Goal: Transaction & Acquisition: Purchase product/service

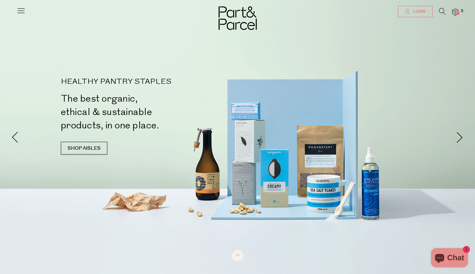
click at [409, 11] on icon at bounding box center [407, 11] width 5 height 5
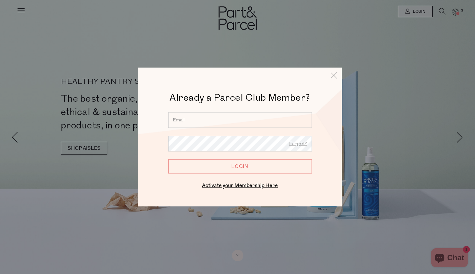
type input "elukazsewski@gmail.com"
click at [229, 164] on input "Login" at bounding box center [240, 166] width 144 height 14
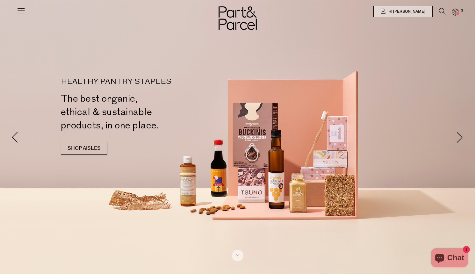
click at [456, 11] on img at bounding box center [455, 12] width 6 height 7
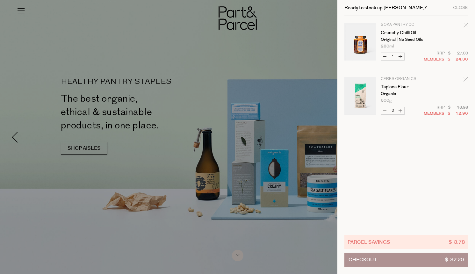
click at [189, 68] on div at bounding box center [237, 137] width 475 height 274
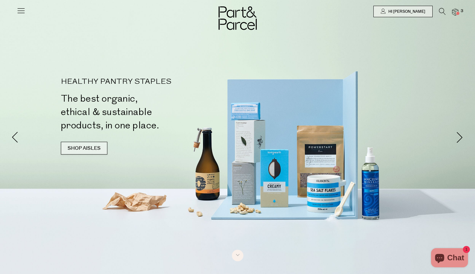
click at [71, 150] on link "SHOP AISLES" at bounding box center [84, 148] width 47 height 13
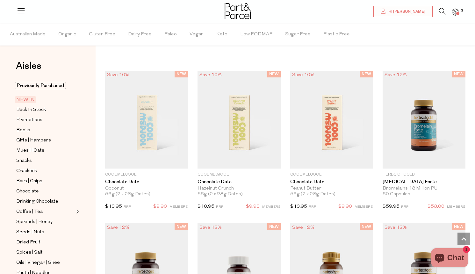
scroll to position [384, 0]
click at [234, 135] on img at bounding box center [239, 119] width 83 height 98
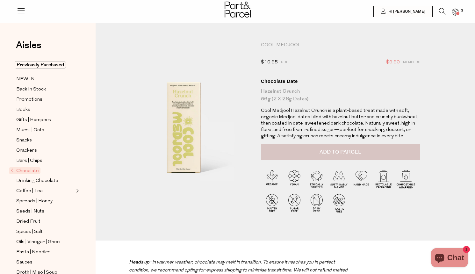
click at [331, 153] on span "Add to Parcel" at bounding box center [341, 152] width 42 height 7
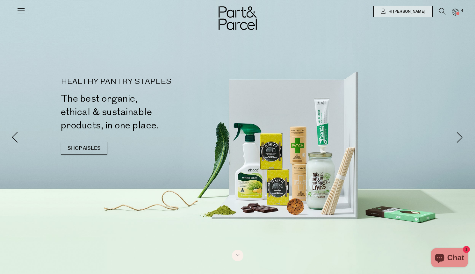
scroll to position [384, 0]
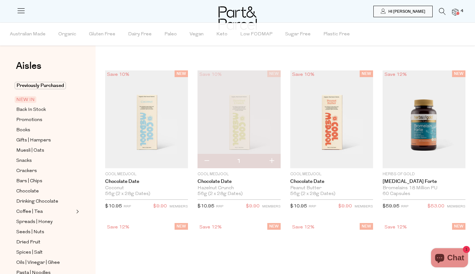
click at [94, 148] on div "Aisles Clear Previously Purchased NEW IN Back In Stock Promotions Books Gifts |…" at bounding box center [48, 148] width 96 height 251
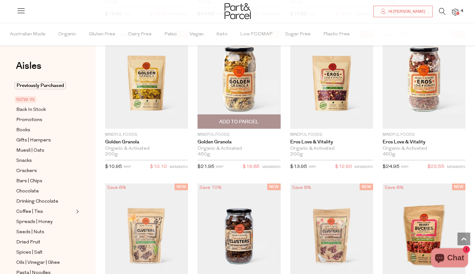
scroll to position [1046, 0]
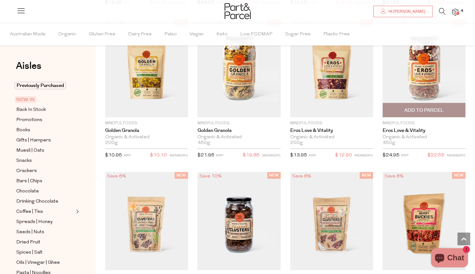
click at [417, 110] on span "Add To Parcel" at bounding box center [424, 110] width 40 height 7
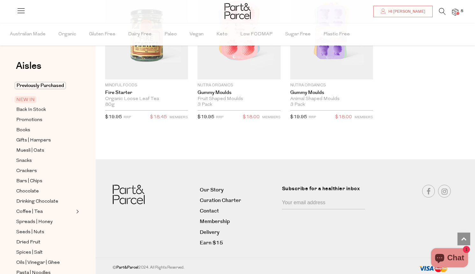
scroll to position [1389, 0]
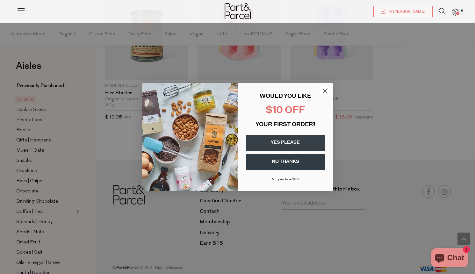
click at [326, 91] on circle "Close dialog" at bounding box center [325, 91] width 11 height 11
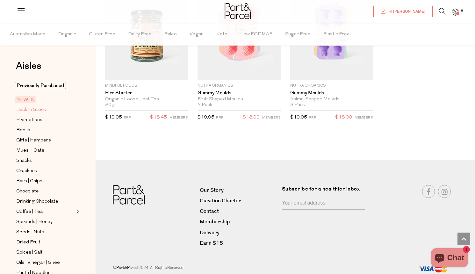
click at [39, 112] on span "Back In Stock" at bounding box center [31, 110] width 30 height 8
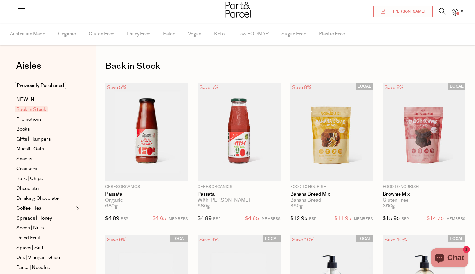
scroll to position [91, 0]
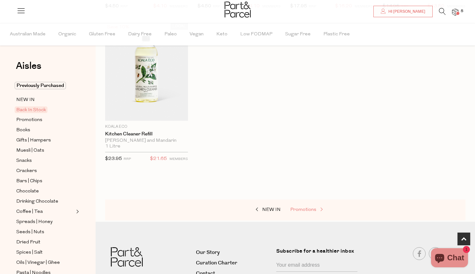
click at [313, 208] on span "Promotions" at bounding box center [303, 209] width 26 height 5
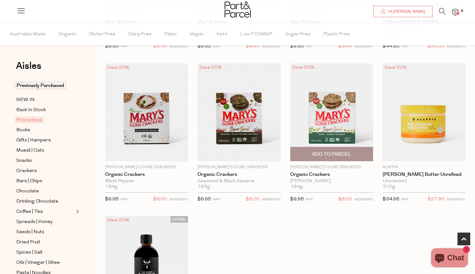
scroll to position [174, 0]
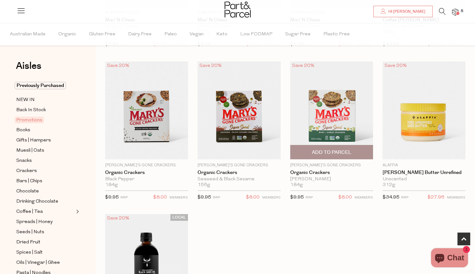
click at [331, 150] on span "Add To Parcel" at bounding box center [332, 152] width 40 height 7
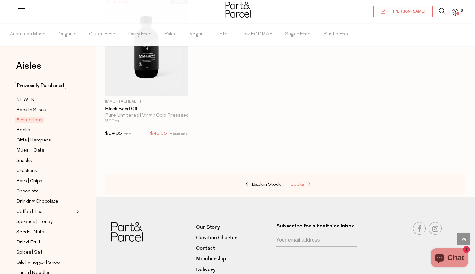
click at [297, 185] on span "Books" at bounding box center [297, 184] width 14 height 5
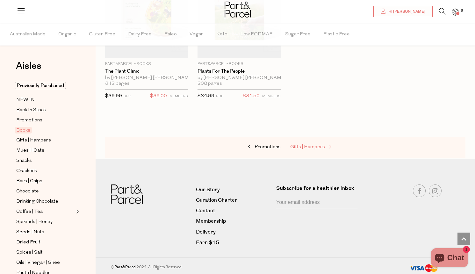
click at [312, 146] on span "Gifts | Hampers" at bounding box center [307, 147] width 35 height 5
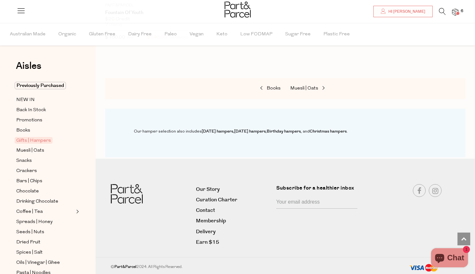
scroll to position [487, 0]
click at [311, 86] on span "Muesli | Oats" at bounding box center [304, 88] width 28 height 5
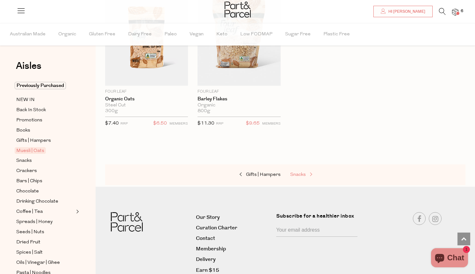
click at [299, 172] on span "Snacks" at bounding box center [298, 174] width 16 height 5
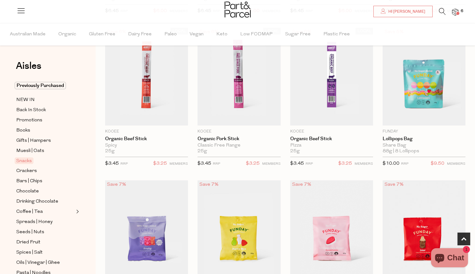
scroll to position [361, 0]
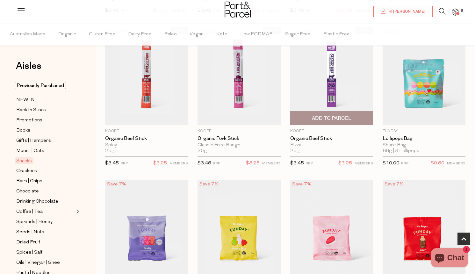
click at [323, 118] on span "Add To Parcel" at bounding box center [332, 118] width 40 height 7
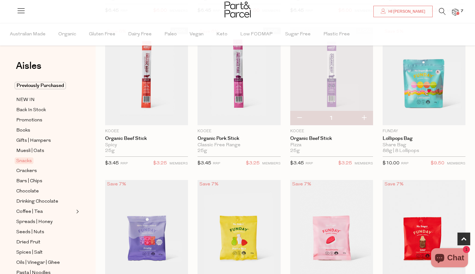
click at [364, 118] on button "button" at bounding box center [364, 118] width 18 height 14
type input "2"
click at [365, 118] on button "button" at bounding box center [364, 118] width 18 height 14
type input "3"
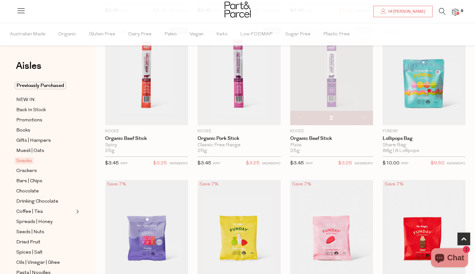
type input "3"
click at [366, 117] on button "button" at bounding box center [364, 118] width 18 height 14
type input "4"
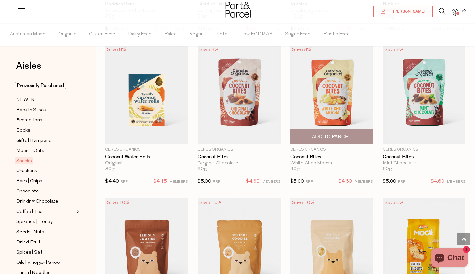
scroll to position [1107, 0]
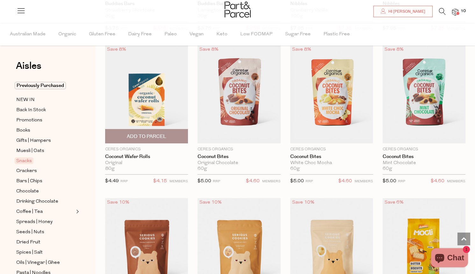
click at [167, 133] on span "Add To Parcel" at bounding box center [146, 136] width 79 height 14
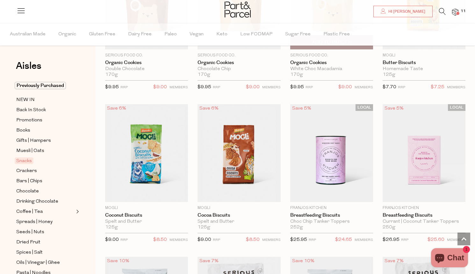
scroll to position [1359, 0]
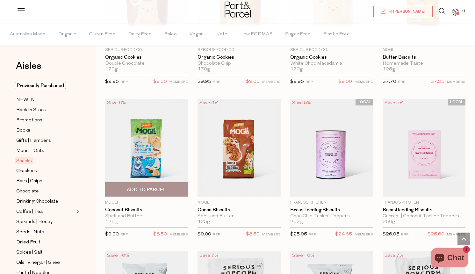
click at [158, 186] on span "Add To Parcel" at bounding box center [147, 189] width 40 height 7
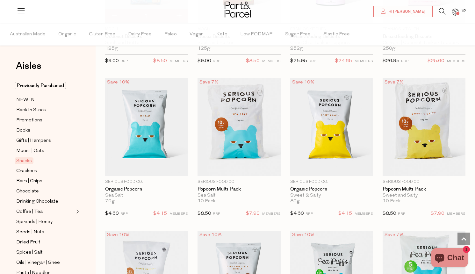
scroll to position [1531, 0]
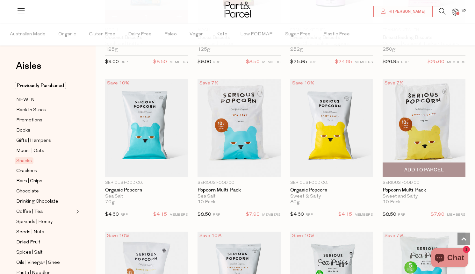
click at [420, 167] on span "Add To Parcel" at bounding box center [424, 170] width 40 height 7
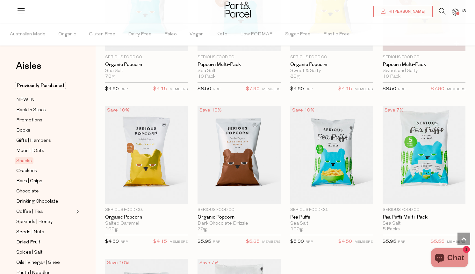
scroll to position [1660, 0]
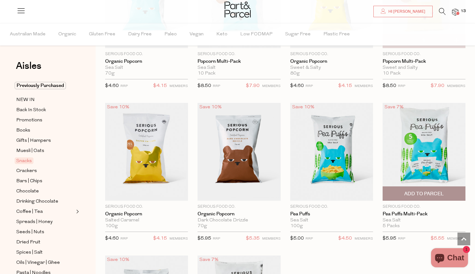
click at [417, 194] on span "Add To Parcel" at bounding box center [424, 194] width 79 height 14
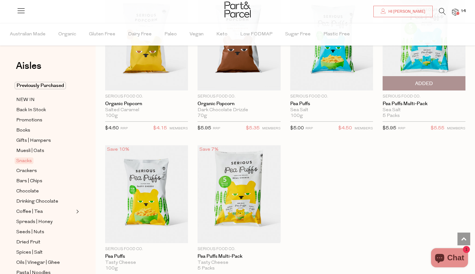
scroll to position [1770, 0]
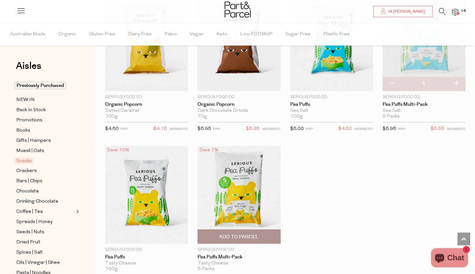
click at [257, 234] on span "Add To Parcel" at bounding box center [239, 237] width 40 height 7
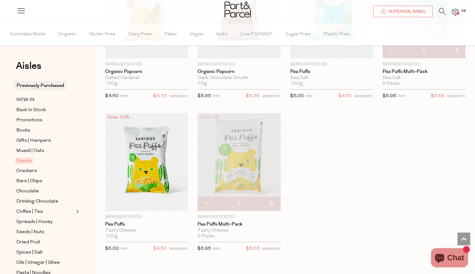
scroll to position [1803, 0]
click at [273, 198] on button "button" at bounding box center [272, 203] width 18 height 14
type input "2"
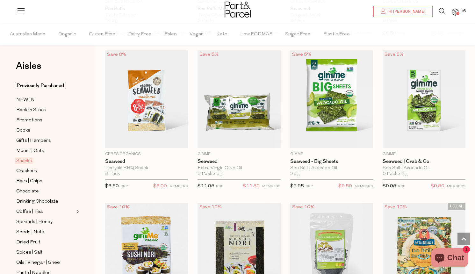
scroll to position [2021, 0]
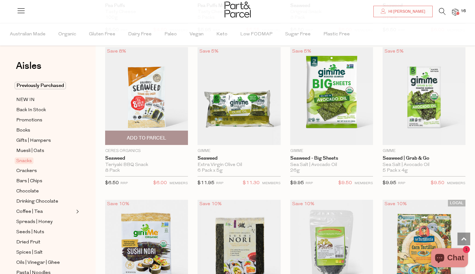
click at [173, 135] on span "Add To Parcel" at bounding box center [146, 138] width 79 height 14
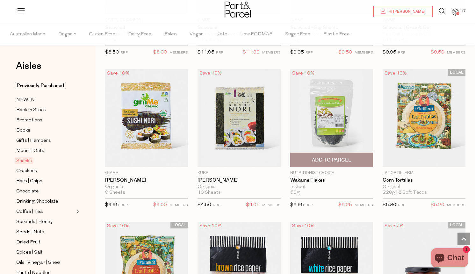
scroll to position [2153, 0]
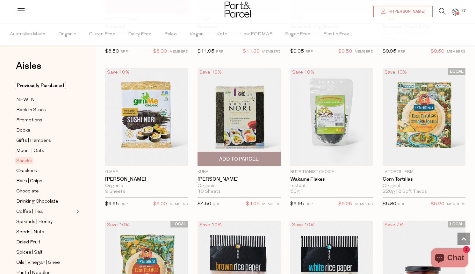
click at [247, 152] on button "Add To Parcel" at bounding box center [239, 159] width 83 height 14
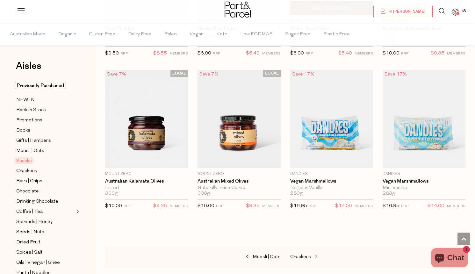
scroll to position [2456, 0]
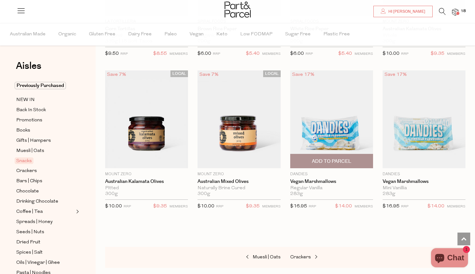
click at [326, 158] on span "Add To Parcel" at bounding box center [332, 161] width 40 height 7
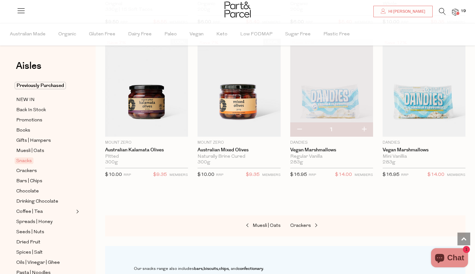
scroll to position [2491, 0]
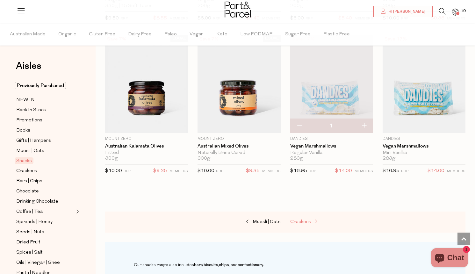
click at [300, 220] on span "Crackers" at bounding box center [300, 222] width 21 height 5
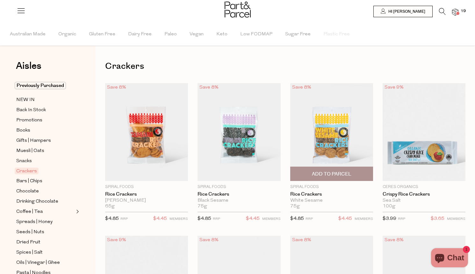
click at [331, 172] on span "Add To Parcel" at bounding box center [332, 174] width 40 height 7
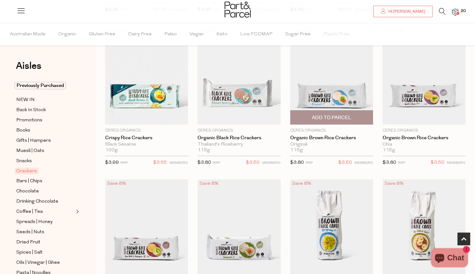
scroll to position [256, 0]
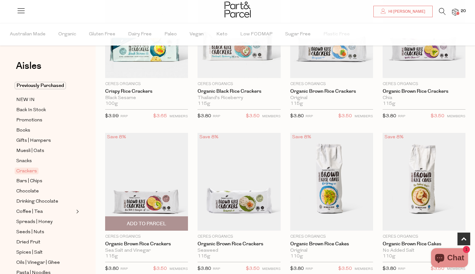
click at [167, 224] on span "Add To Parcel" at bounding box center [146, 224] width 79 height 14
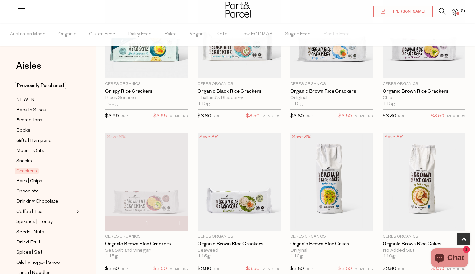
click at [178, 222] on button "button" at bounding box center [179, 224] width 18 height 14
type input "2"
click at [181, 223] on button "button" at bounding box center [179, 224] width 18 height 14
type input "3"
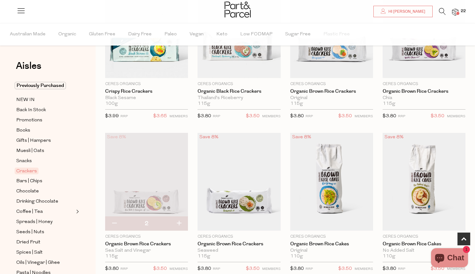
type input "3"
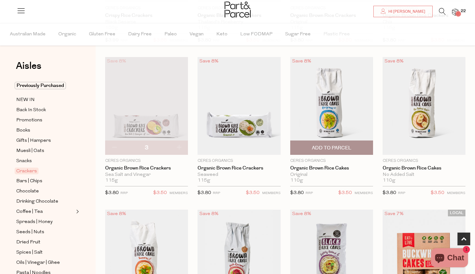
scroll to position [333, 0]
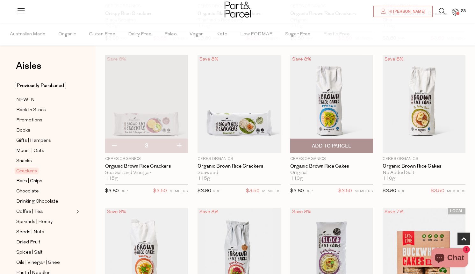
click at [343, 146] on span "Add To Parcel" at bounding box center [332, 146] width 40 height 7
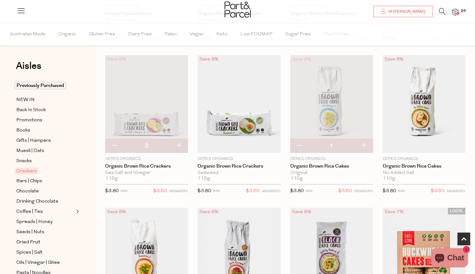
click at [365, 144] on button "button" at bounding box center [364, 146] width 18 height 14
type input "2"
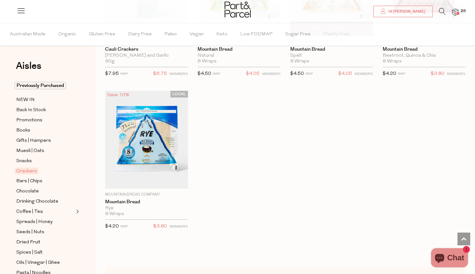
scroll to position [1372, 0]
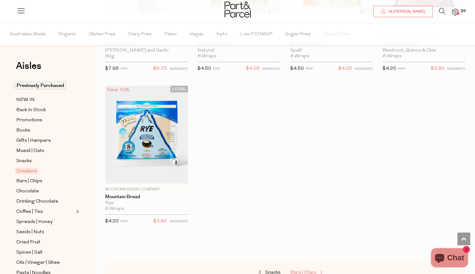
click at [306, 270] on span "Bars | Chips" at bounding box center [303, 272] width 26 height 5
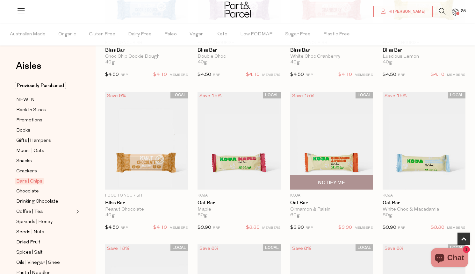
scroll to position [150, 0]
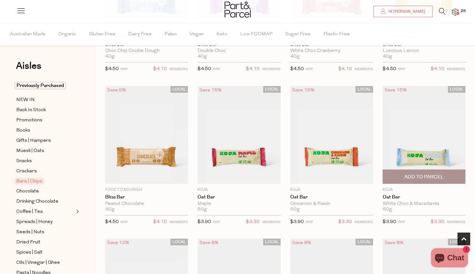
click at [419, 178] on span "Add To Parcel" at bounding box center [424, 177] width 40 height 7
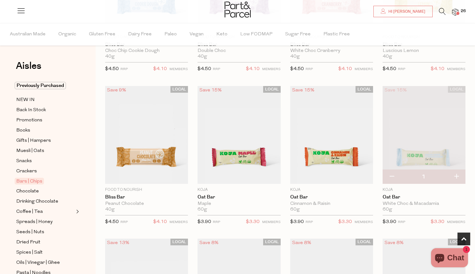
click at [457, 176] on button "button" at bounding box center [456, 177] width 18 height 14
type input "2"
click at [457, 177] on button "button" at bounding box center [456, 177] width 18 height 14
type input "3"
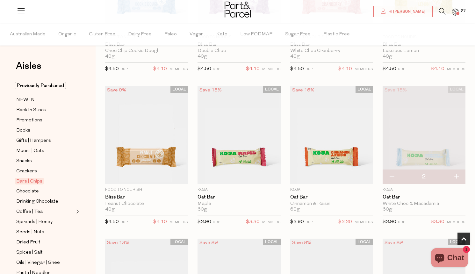
type input "3"
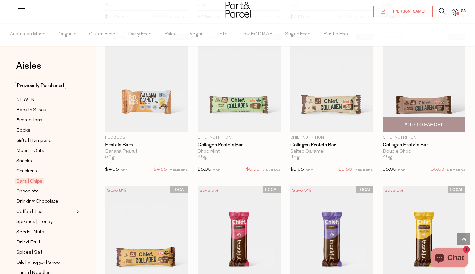
scroll to position [508, 0]
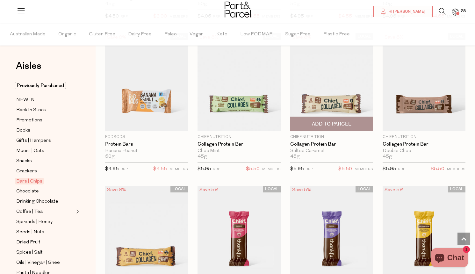
click at [352, 125] on span "Add To Parcel" at bounding box center [331, 124] width 79 height 14
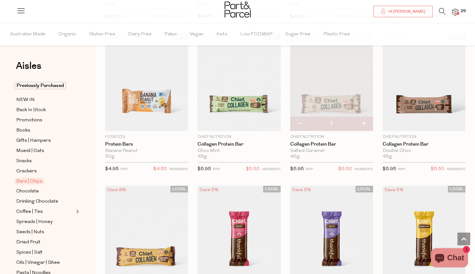
click at [366, 122] on button "button" at bounding box center [364, 124] width 18 height 14
type input "2"
click at [366, 122] on button "button" at bounding box center [364, 124] width 18 height 14
type input "3"
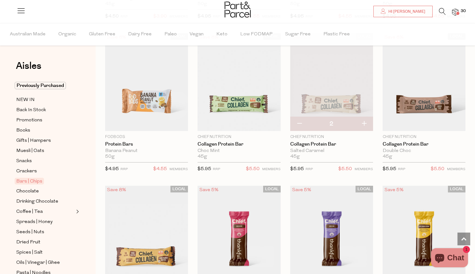
type input "3"
click at [366, 122] on button "button" at bounding box center [364, 124] width 18 height 14
type input "4"
click at [366, 122] on button "button" at bounding box center [364, 124] width 18 height 14
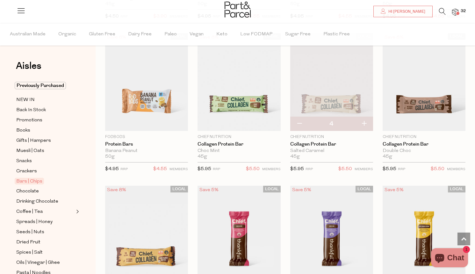
type input "5"
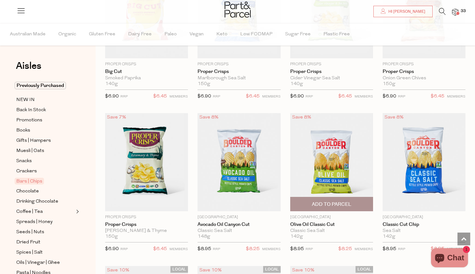
scroll to position [2405, 0]
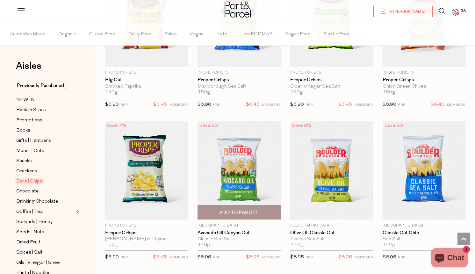
click at [251, 206] on span "Add To Parcel" at bounding box center [239, 213] width 79 height 14
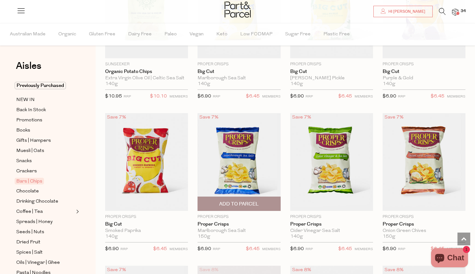
scroll to position [2262, 0]
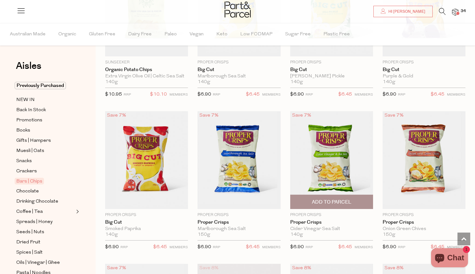
click at [351, 199] on span "Add To Parcel" at bounding box center [332, 202] width 40 height 7
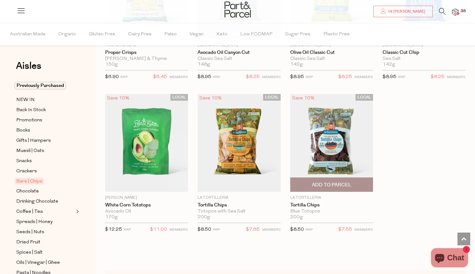
scroll to position [2604, 0]
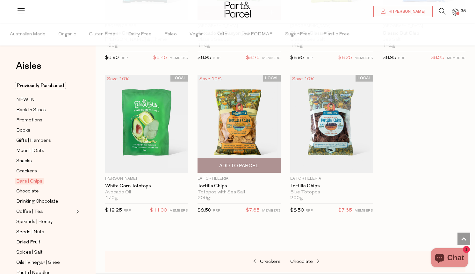
click at [263, 160] on span "Add To Parcel" at bounding box center [239, 166] width 79 height 14
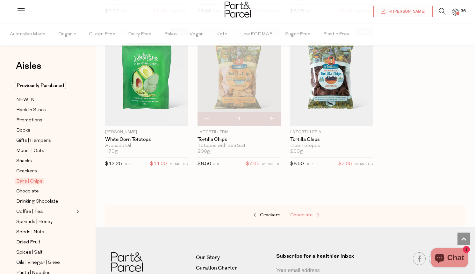
click at [306, 213] on span "Chocolate" at bounding box center [301, 215] width 23 height 5
